Goal: Communication & Community: Answer question/provide support

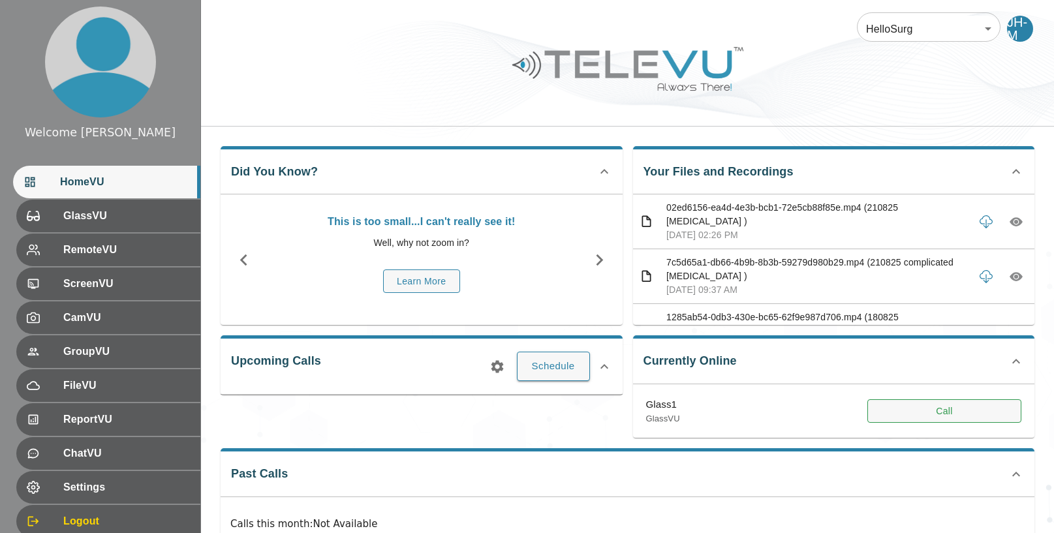
click at [937, 405] on button "Call" at bounding box center [945, 412] width 154 height 24
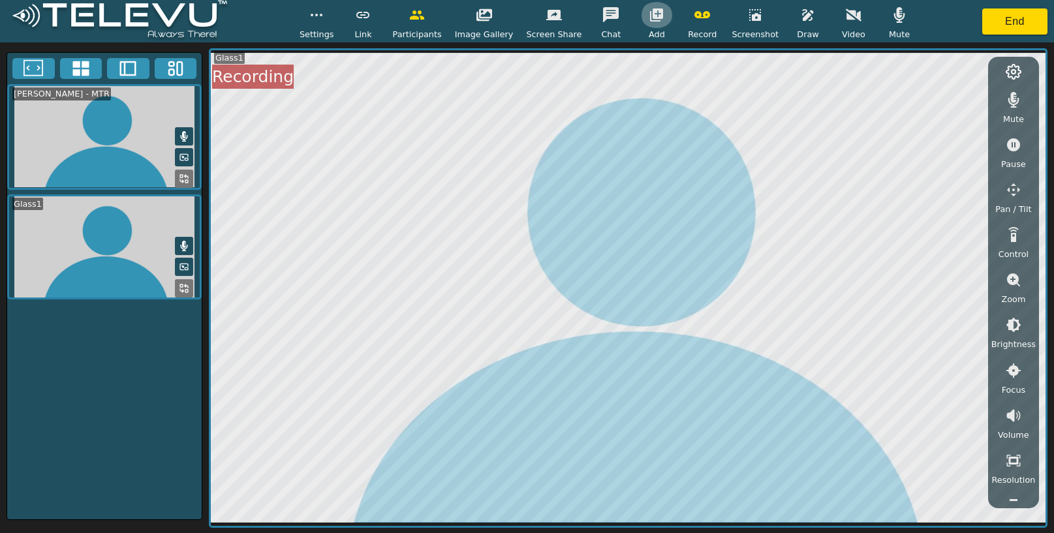
click at [654, 12] on icon "button" at bounding box center [656, 14] width 13 height 13
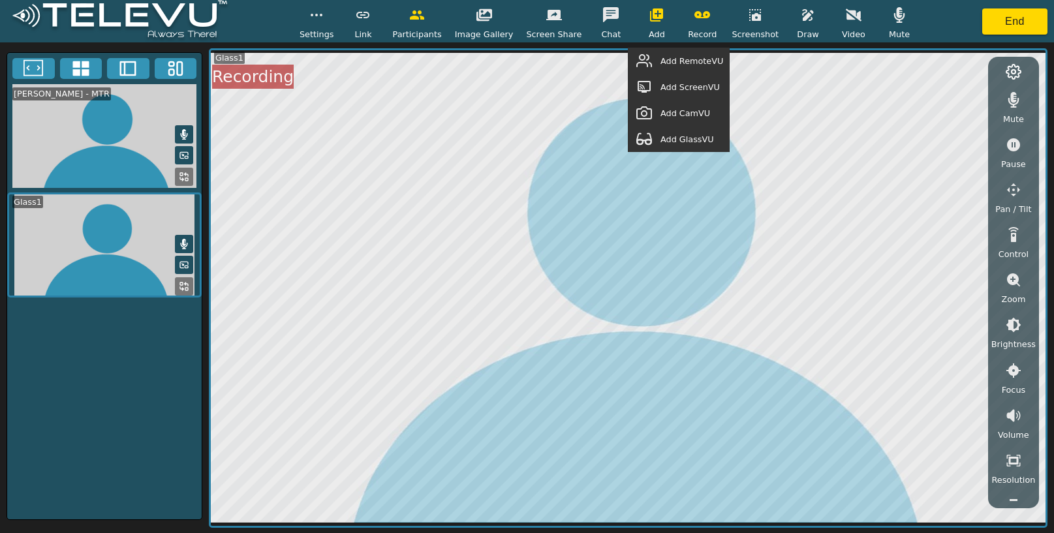
click at [705, 144] on span "Add GlassVU" at bounding box center [688, 139] width 54 height 12
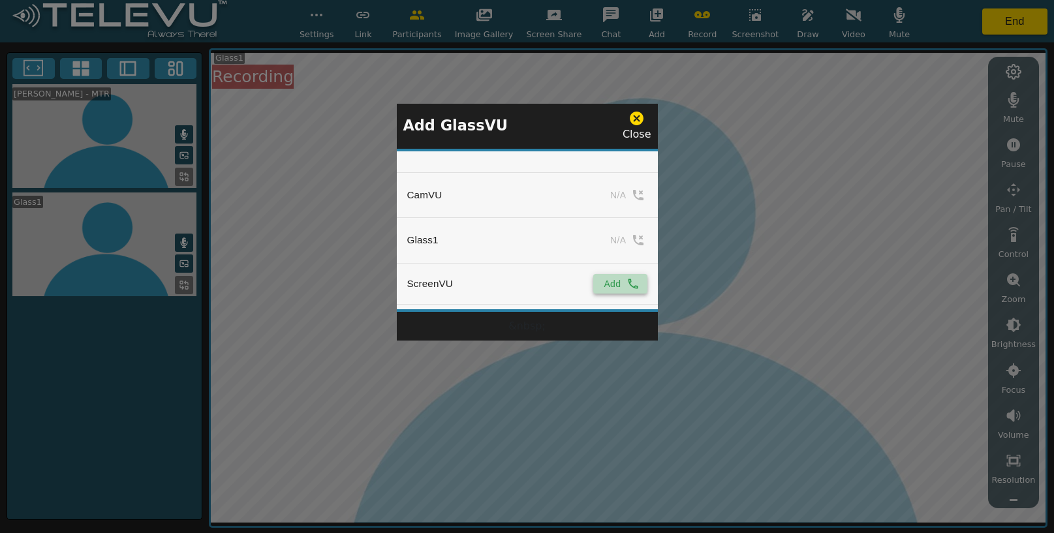
click at [616, 278] on button "Add" at bounding box center [621, 284] width 54 height 20
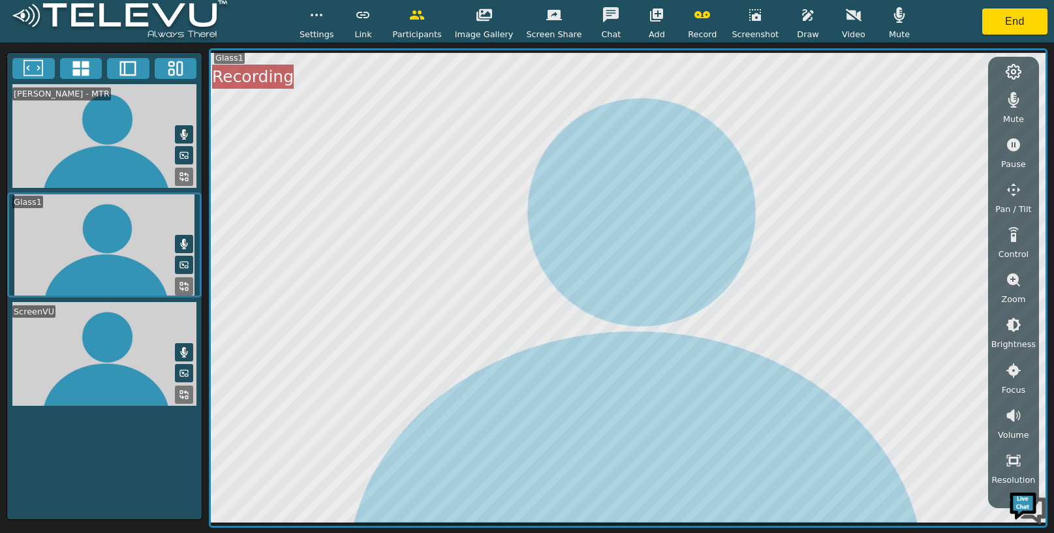
click at [650, 13] on icon "button" at bounding box center [656, 14] width 13 height 13
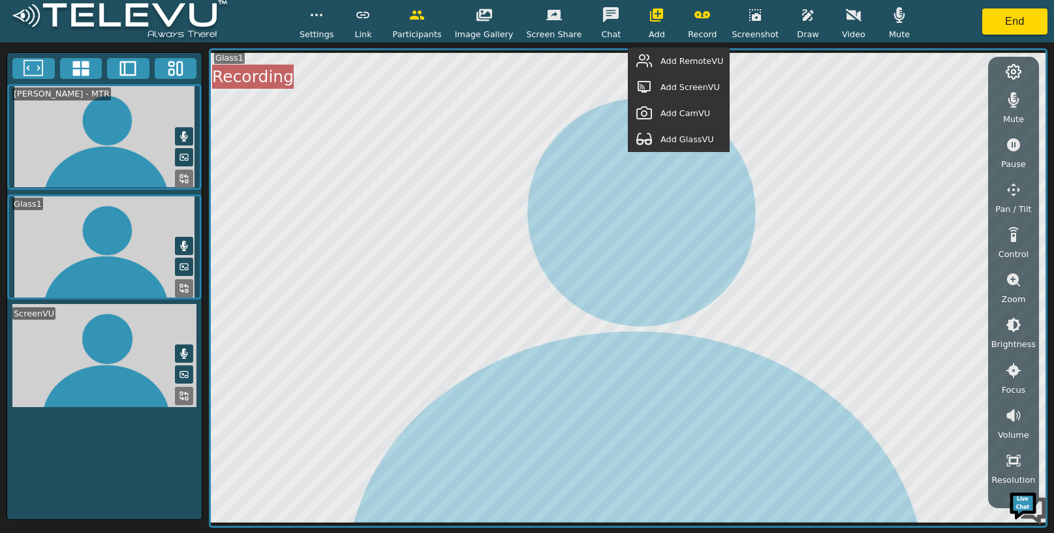
click at [673, 57] on span "Add RemoteVU" at bounding box center [692, 61] width 63 height 12
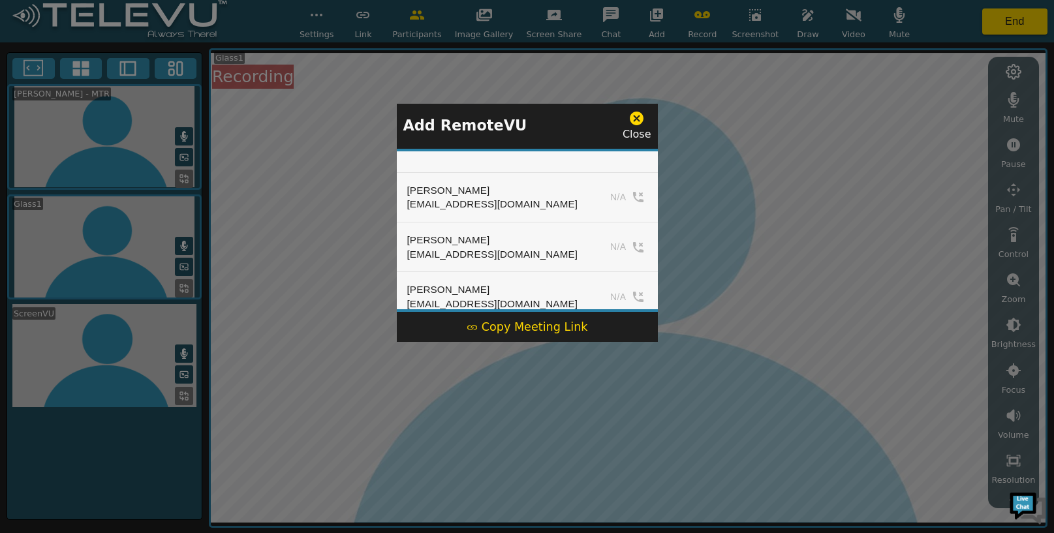
click at [515, 321] on div "Copy Meeting Link" at bounding box center [527, 327] width 121 height 17
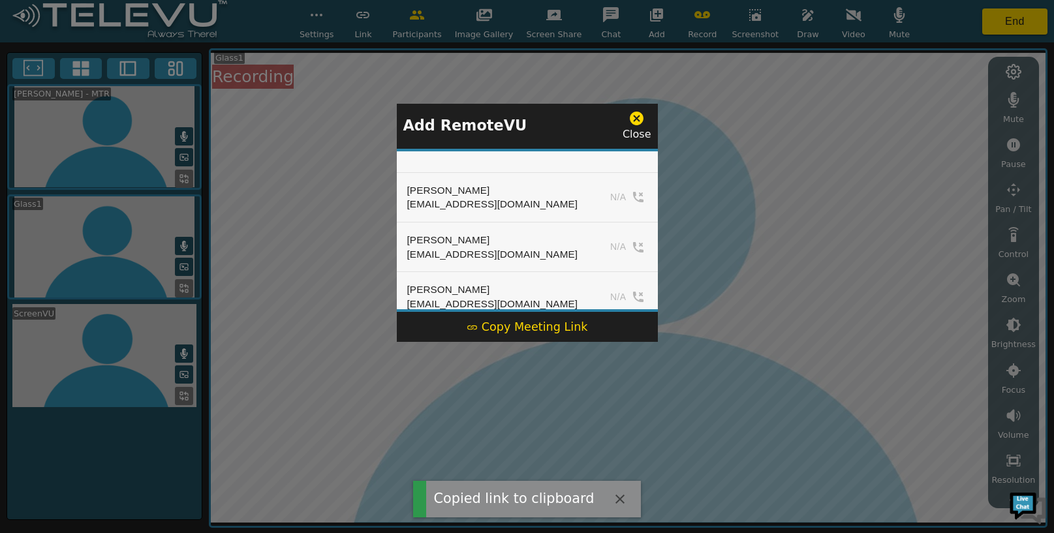
click at [637, 118] on icon at bounding box center [637, 118] width 16 height 16
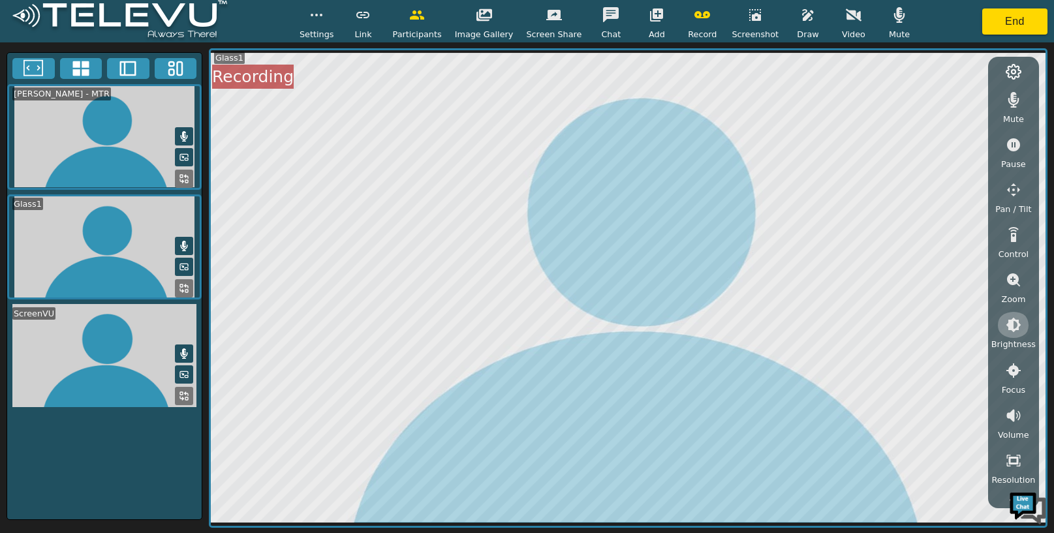
click at [1011, 338] on button "button" at bounding box center [1014, 325] width 33 height 26
click at [1007, 400] on icon "button" at bounding box center [1014, 397] width 16 height 16
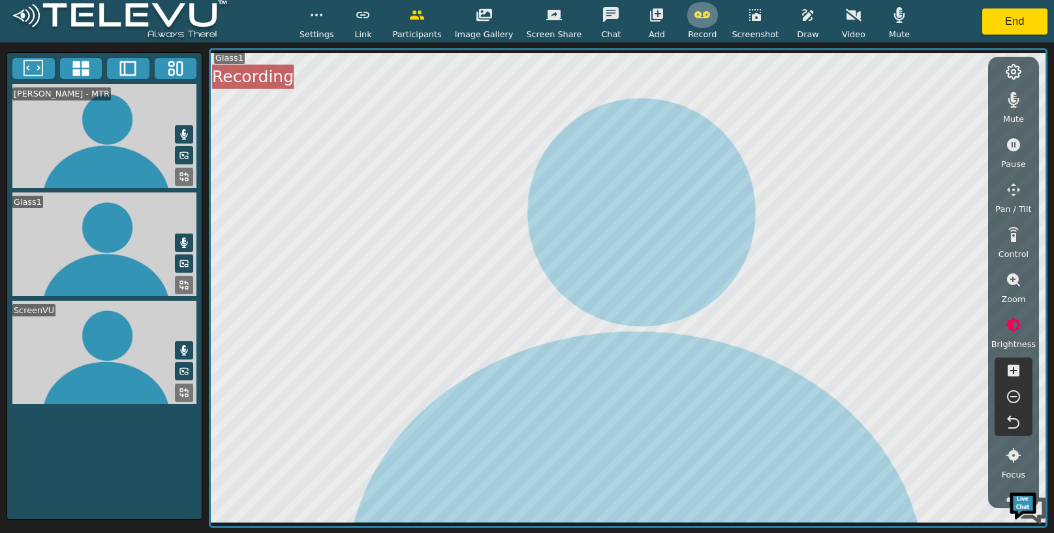
click at [701, 18] on icon "button" at bounding box center [703, 15] width 16 height 16
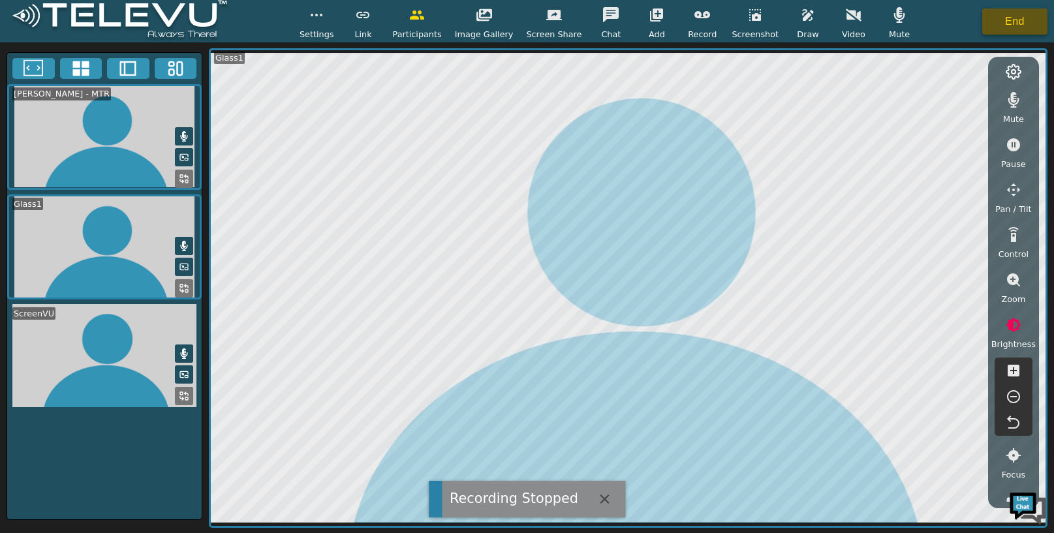
click at [1009, 24] on button "End" at bounding box center [1015, 21] width 65 height 26
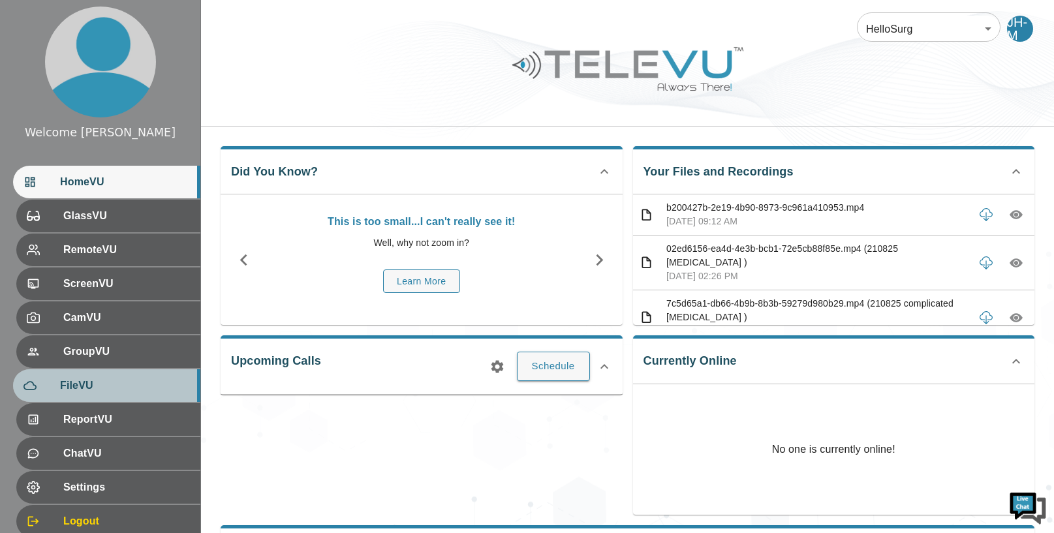
click at [103, 375] on div "FileVU" at bounding box center [106, 386] width 187 height 33
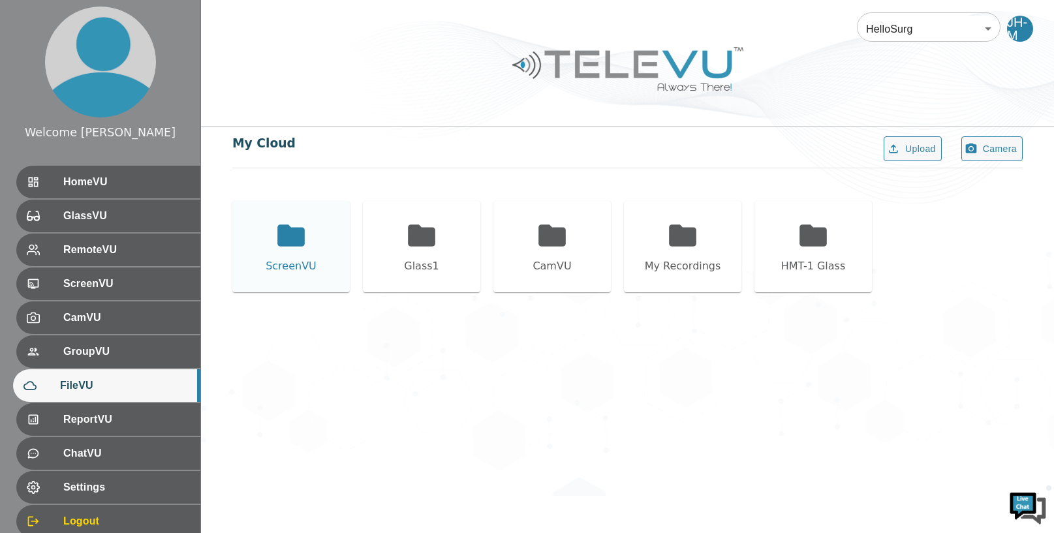
click at [278, 266] on div "ScreenVU" at bounding box center [291, 267] width 51 height 16
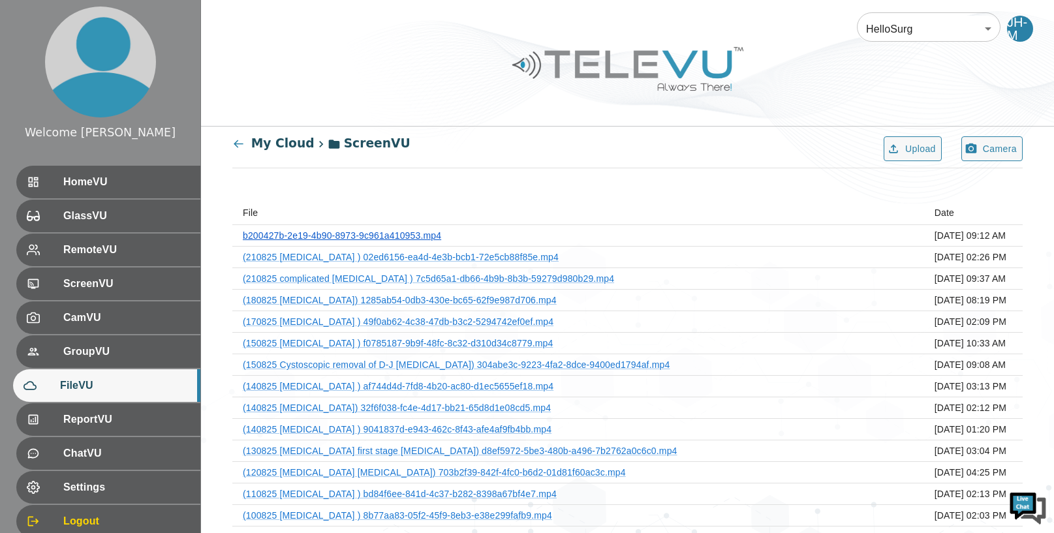
click at [379, 238] on link "b200427b-2e19-4b90-8973-9c961a410953.mp4" at bounding box center [342, 235] width 198 height 10
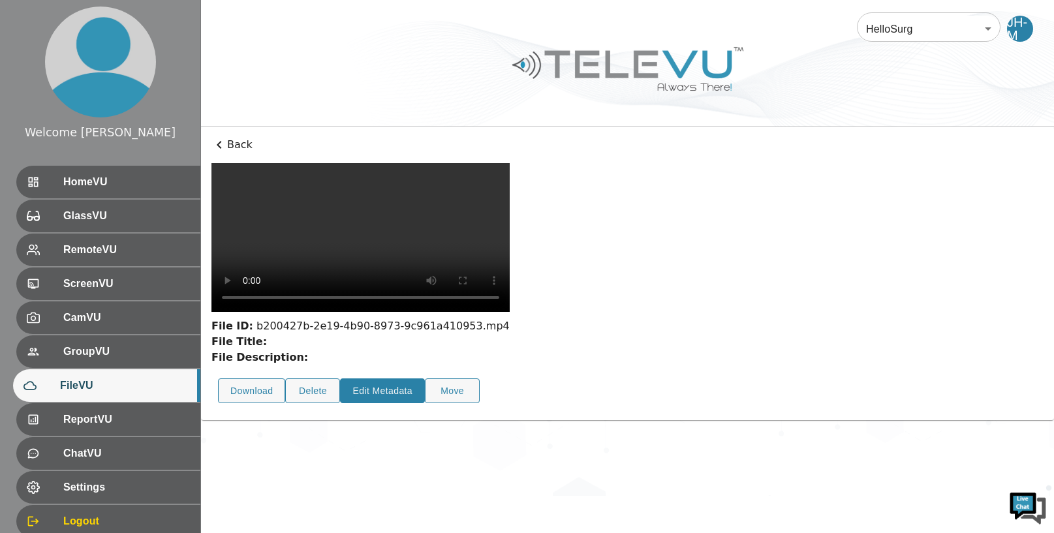
click at [376, 379] on button "Edit Metadata" at bounding box center [382, 391] width 85 height 25
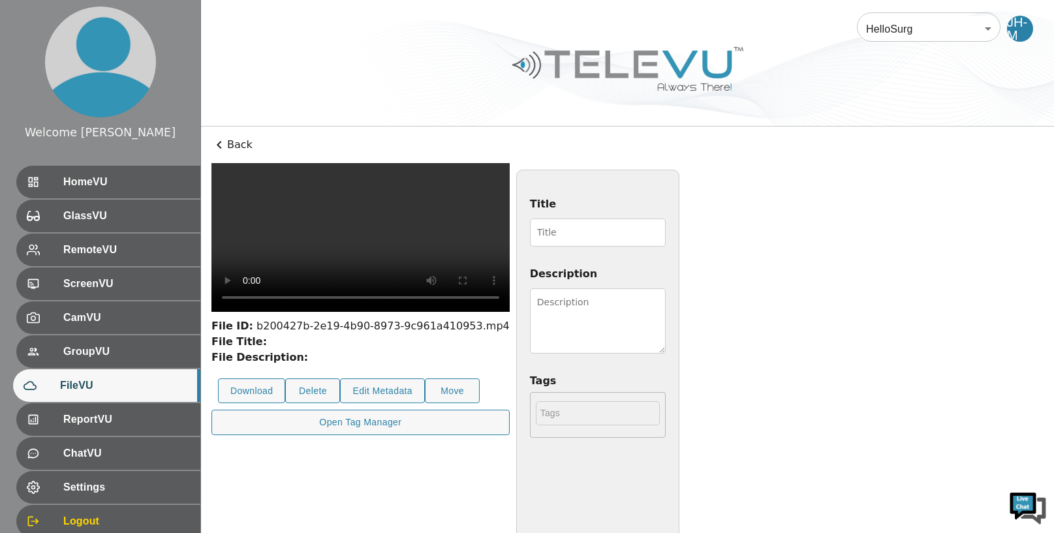
click at [557, 225] on input "Title" at bounding box center [598, 233] width 136 height 28
type input "220825 D-J stent removal"
click at [666, 306] on textarea "Description" at bounding box center [598, 321] width 136 height 65
click at [666, 300] on textarea "Pyeloplasty done 3 weeks ago." at bounding box center [598, 321] width 136 height 65
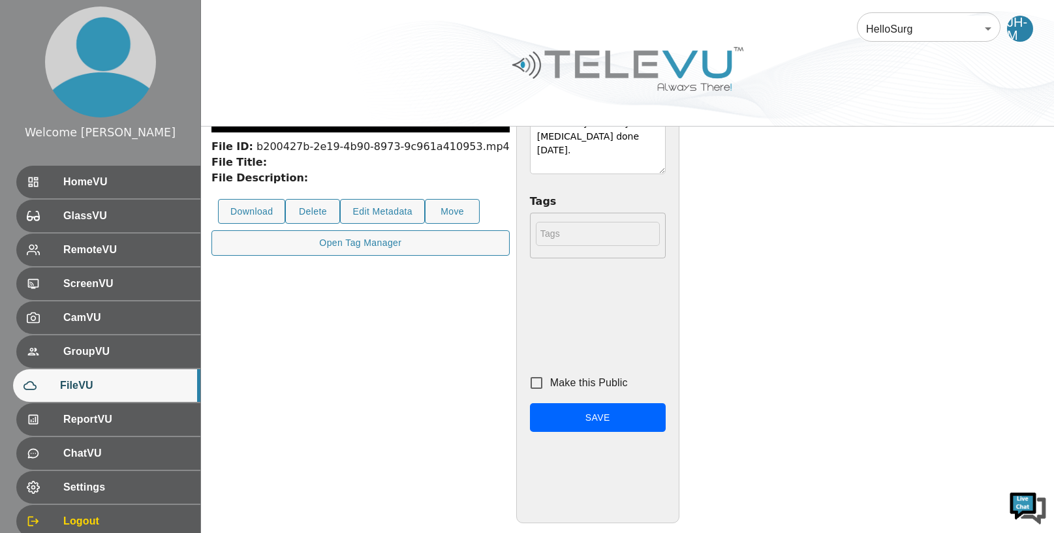
scroll to position [186, 0]
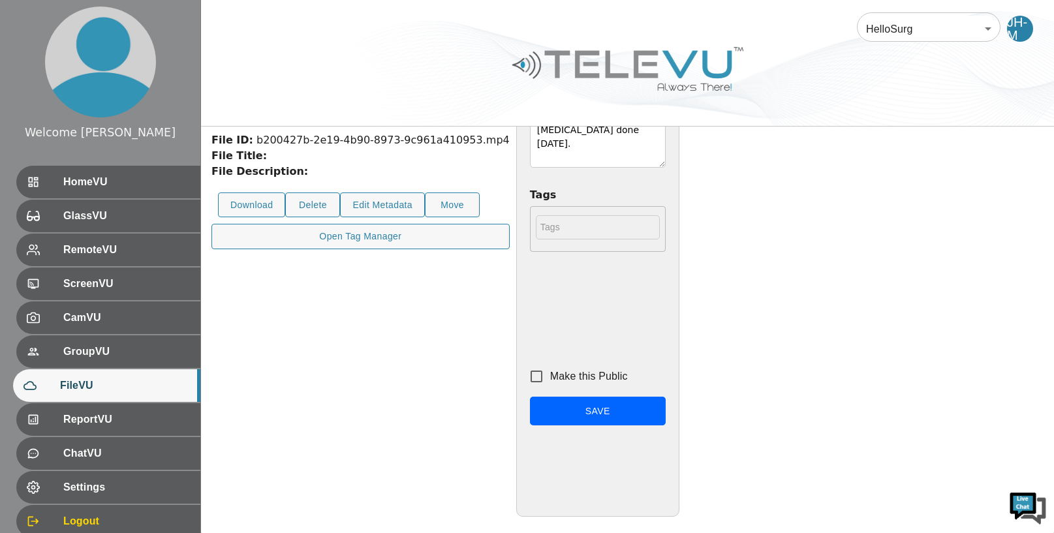
type textarea "3 m 10 days old boy. Pyeloplasty done 3 weeks ago."
click at [550, 376] on input "Make this Public" at bounding box center [536, 376] width 27 height 27
checkbox input "true"
click at [666, 412] on button "Save" at bounding box center [598, 411] width 136 height 29
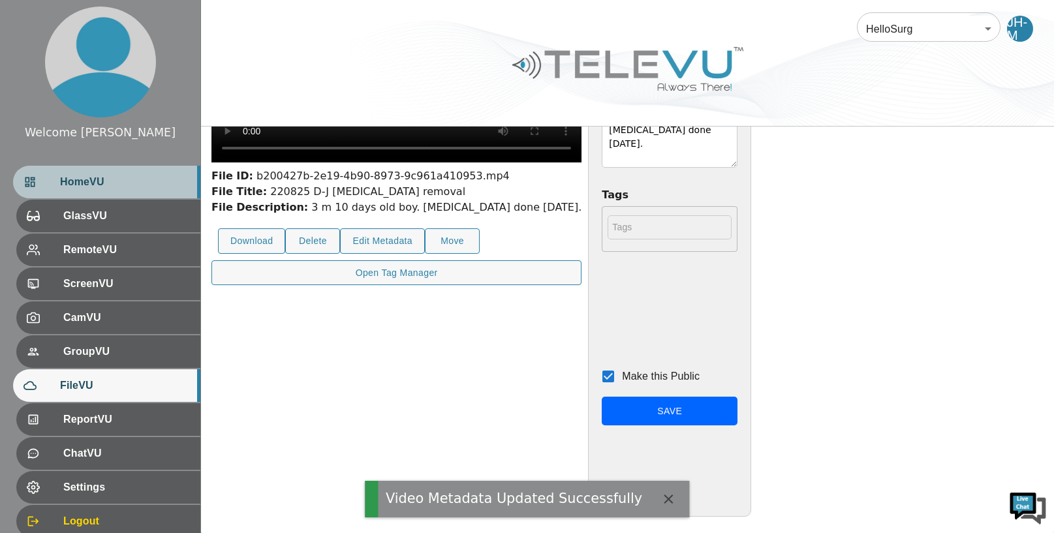
click at [98, 175] on span "HomeVU" at bounding box center [125, 182] width 130 height 16
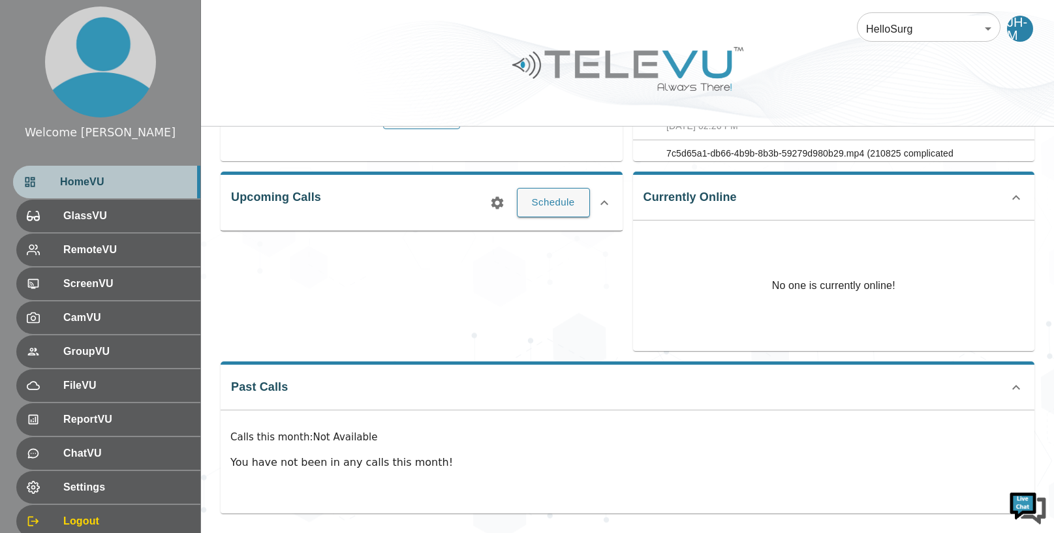
click at [98, 175] on span "HomeVU" at bounding box center [125, 182] width 130 height 16
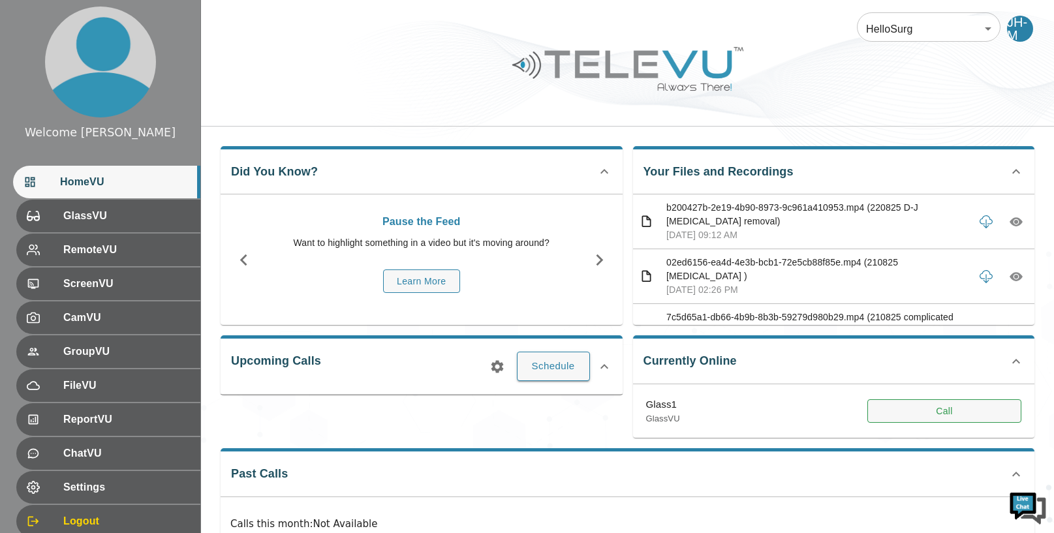
click at [949, 409] on button "Call" at bounding box center [945, 412] width 154 height 24
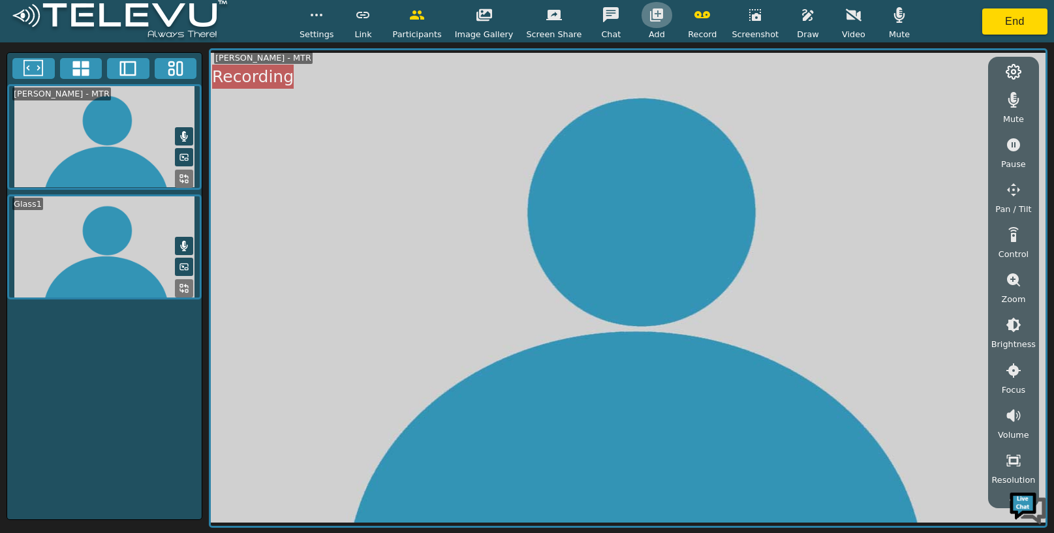
click at [650, 14] on icon "button" at bounding box center [656, 14] width 13 height 13
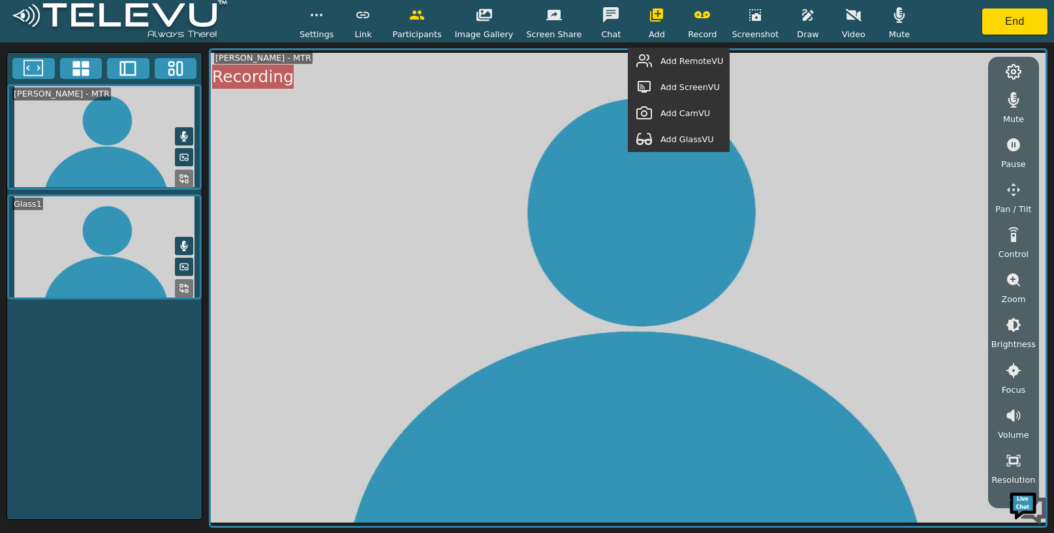
click at [696, 138] on span "Add GlassVU" at bounding box center [688, 139] width 54 height 12
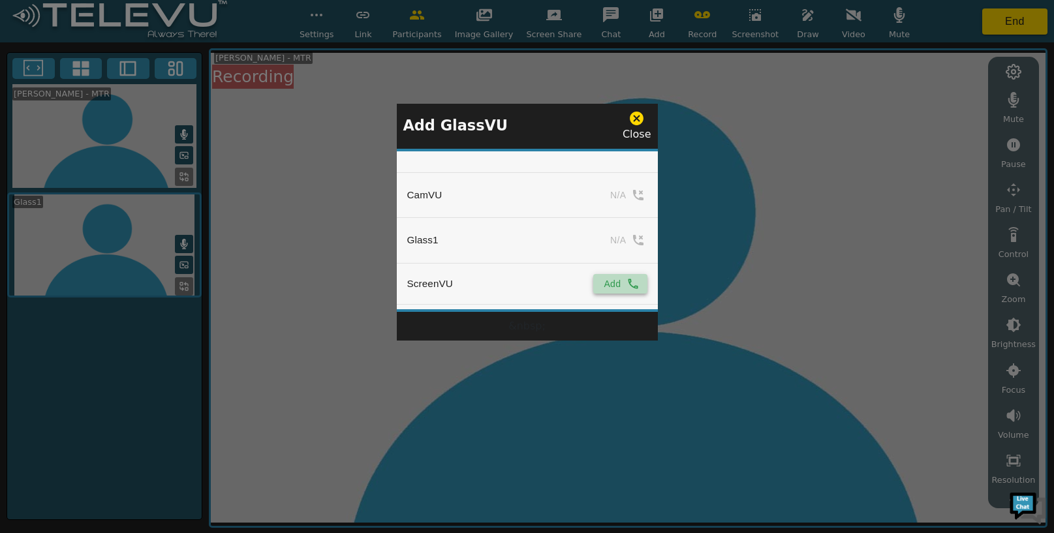
click at [634, 289] on icon "simple table" at bounding box center [633, 283] width 13 height 13
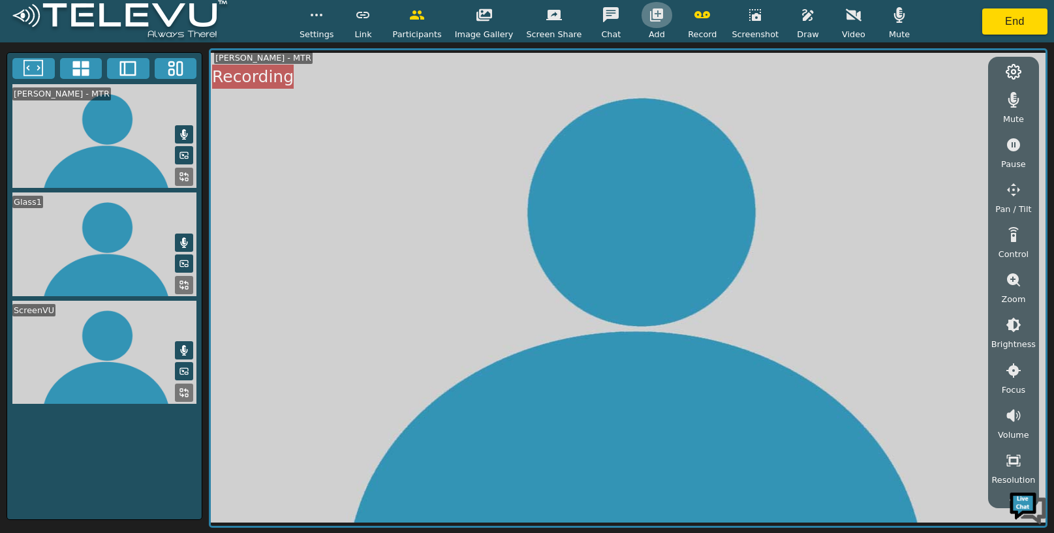
click at [652, 9] on icon "button" at bounding box center [656, 14] width 13 height 13
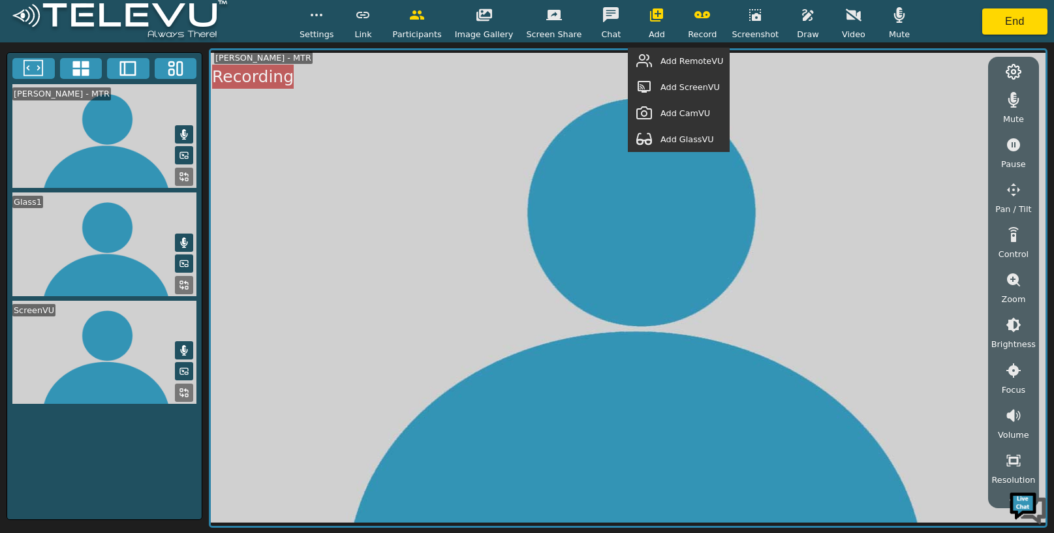
click at [685, 57] on span "Add RemoteVU" at bounding box center [692, 61] width 63 height 12
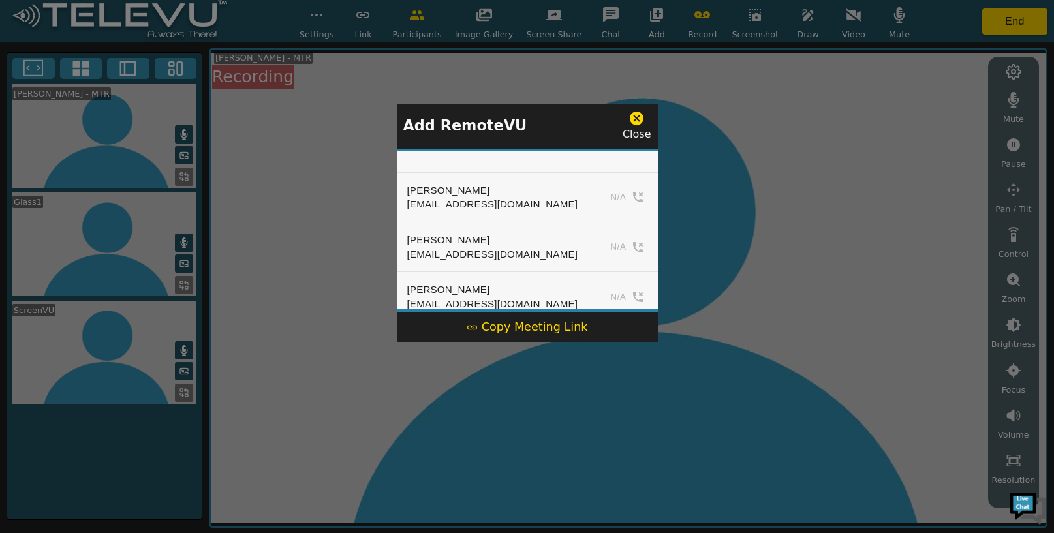
click at [515, 326] on div "Copy Meeting Link" at bounding box center [527, 327] width 121 height 17
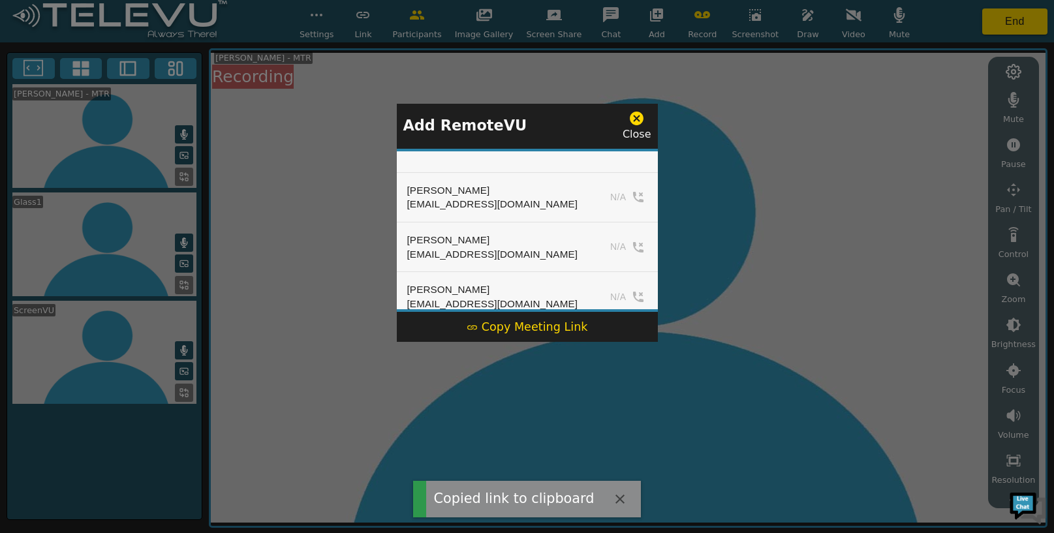
click at [563, 328] on div "Copy Meeting Link" at bounding box center [527, 327] width 121 height 17
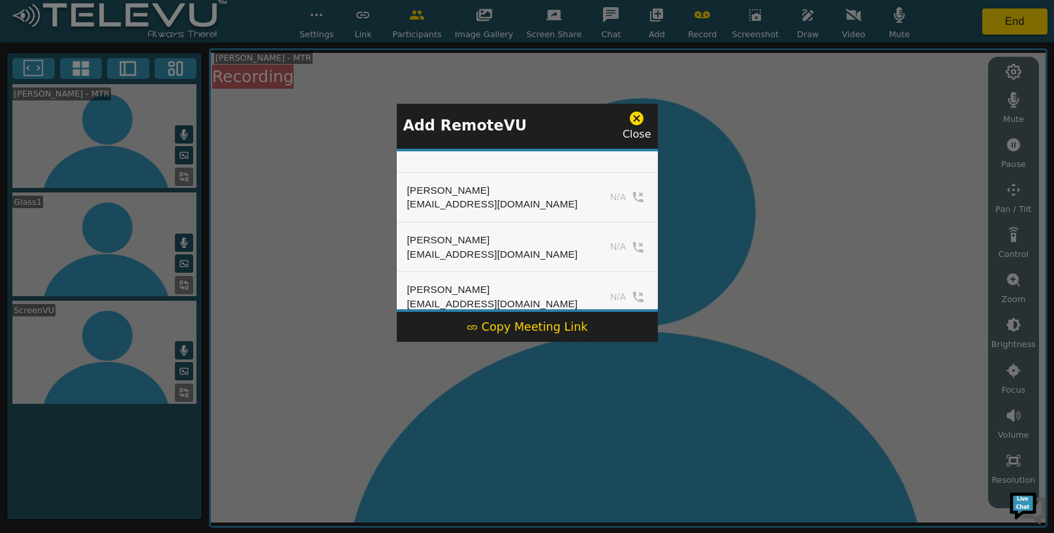
click at [637, 115] on icon at bounding box center [637, 119] width 14 height 14
